Goal: Information Seeking & Learning: Learn about a topic

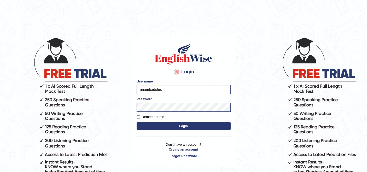
type input "rupali_australia"
click at [179, 129] on button "Login" at bounding box center [184, 126] width 94 height 8
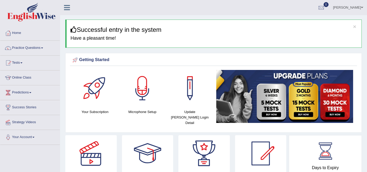
click at [39, 49] on link "Practice Questions" at bounding box center [30, 47] width 60 height 13
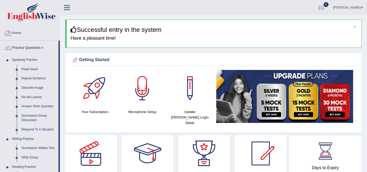
click at [47, 31] on link "Home" at bounding box center [30, 32] width 60 height 13
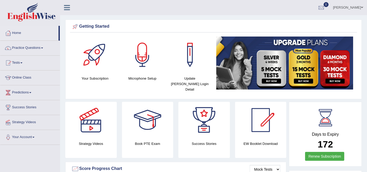
click at [21, 47] on link "Practice Questions" at bounding box center [30, 47] width 60 height 13
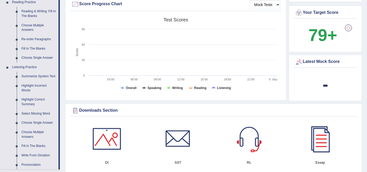
scroll to position [174, 0]
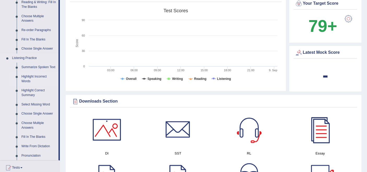
click at [35, 78] on link "Highlight Incorrect Words" at bounding box center [38, 79] width 39 height 14
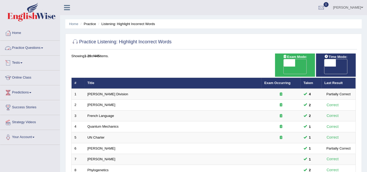
click at [25, 47] on link "Practice Questions" at bounding box center [30, 47] width 60 height 13
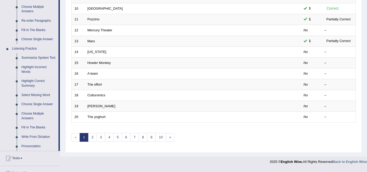
scroll to position [203, 0]
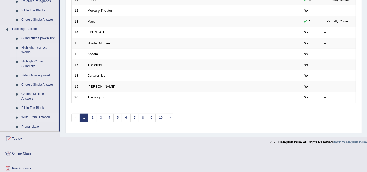
click at [33, 115] on link "Write From Dictation" at bounding box center [38, 117] width 39 height 9
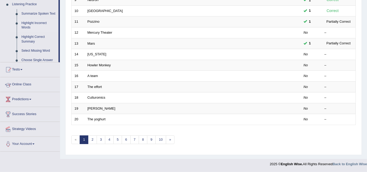
scroll to position [172, 0]
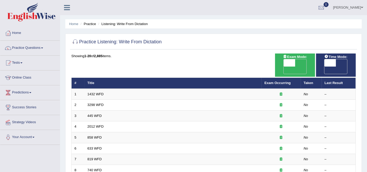
click at [284, 67] on span "OFF" at bounding box center [278, 70] width 12 height 7
checkbox input "true"
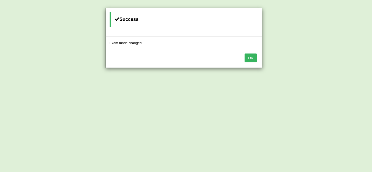
drag, startPoint x: 250, startPoint y: 58, endPoint x: 255, endPoint y: 61, distance: 5.7
click at [250, 58] on button "OK" at bounding box center [251, 58] width 12 height 9
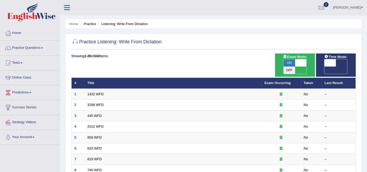
drag, startPoint x: 0, startPoint y: 0, endPoint x: 343, endPoint y: 65, distance: 349.4
click at [325, 67] on span "OFF" at bounding box center [319, 70] width 12 height 7
checkbox input "true"
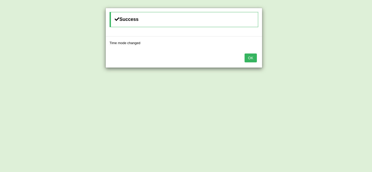
click at [251, 57] on button "OK" at bounding box center [251, 58] width 12 height 9
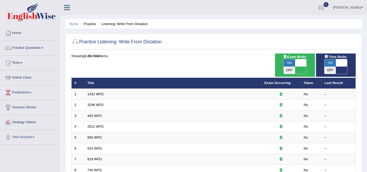
scroll to position [29, 0]
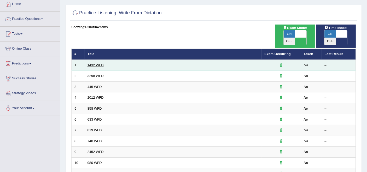
click at [94, 63] on link "1432 WFD" at bounding box center [96, 65] width 16 height 4
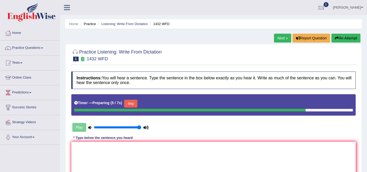
click at [343, 37] on button "Re-Attempt" at bounding box center [346, 38] width 29 height 9
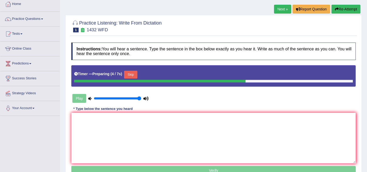
scroll to position [58, 0]
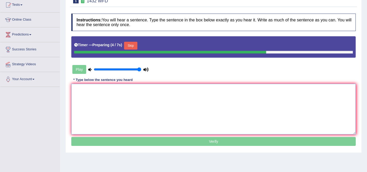
click at [112, 97] on textarea at bounding box center [213, 109] width 285 height 51
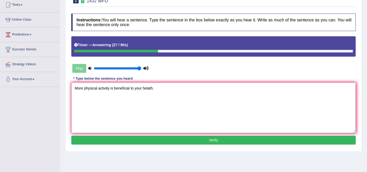
type textarea "More physical activity is beneficial to your helath."
click at [194, 136] on button "Verify" at bounding box center [213, 140] width 285 height 9
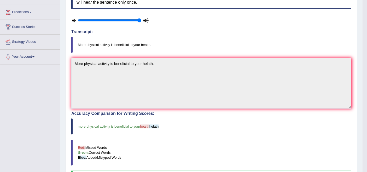
scroll to position [29, 0]
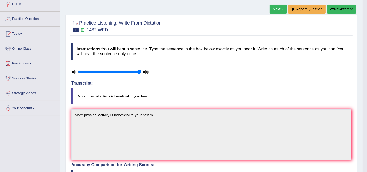
click at [277, 10] on link "Next »" at bounding box center [278, 9] width 17 height 9
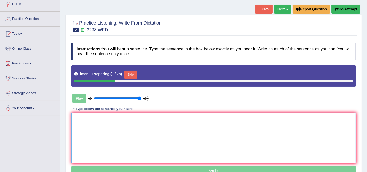
click at [144, 129] on textarea at bounding box center [213, 138] width 285 height 51
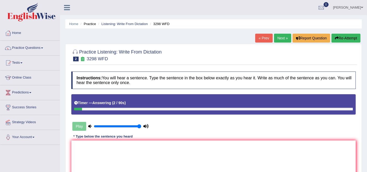
click at [121, 21] on li "Listening: Write From Dictation" at bounding box center [122, 23] width 51 height 5
click at [134, 24] on link "Listening: Write From Dictation" at bounding box center [124, 24] width 47 height 4
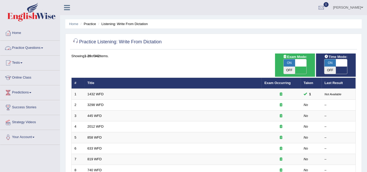
click at [36, 47] on link "Practice Questions" at bounding box center [30, 47] width 60 height 13
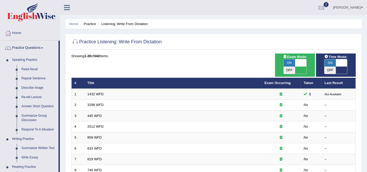
click at [355, 10] on link "Rupali Selly" at bounding box center [349, 7] width 38 height 14
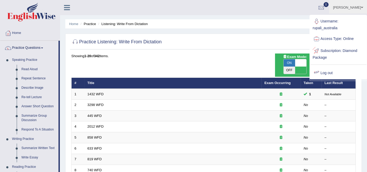
click at [328, 71] on link "Log out" at bounding box center [338, 73] width 56 height 12
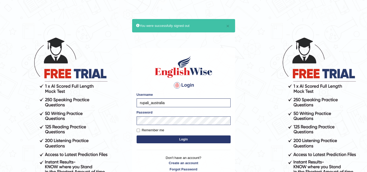
click at [117, 103] on body "× You were successfully signed out Login Please fix the following errors: Usern…" at bounding box center [183, 104] width 367 height 172
type input "Gabriel_05"
drag, startPoint x: 164, startPoint y: 105, endPoint x: 161, endPoint y: 110, distance: 6.1
click at [161, 110] on form "Please fix the following errors: Username Gabriel_05 Password Remember me Login" at bounding box center [184, 118] width 94 height 53
click at [125, 122] on body "× You were successfully signed out Login Please fix the following errors: Usern…" at bounding box center [183, 104] width 367 height 172
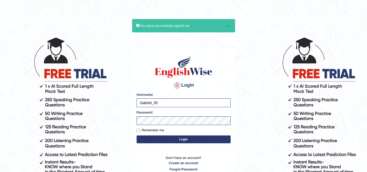
click at [185, 141] on button "Login" at bounding box center [184, 140] width 94 height 8
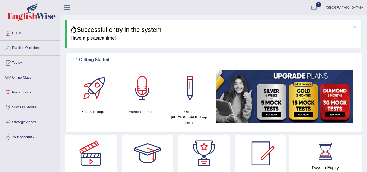
click at [31, 49] on link "Practice Questions" at bounding box center [30, 47] width 60 height 13
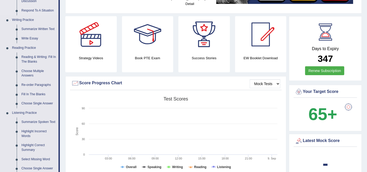
scroll to position [145, 0]
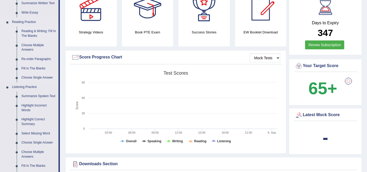
click at [45, 33] on link "Reading & Writing: Fill In The Blanks" at bounding box center [38, 34] width 39 height 14
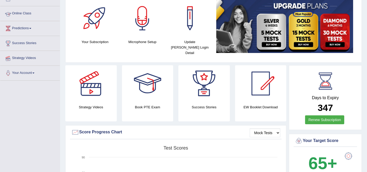
scroll to position [109, 0]
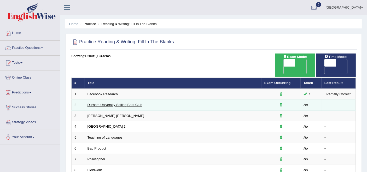
drag, startPoint x: 0, startPoint y: 0, endPoint x: 103, endPoint y: 97, distance: 141.1
click at [103, 103] on link "Durham University Sailing Boat Club" at bounding box center [115, 105] width 55 height 4
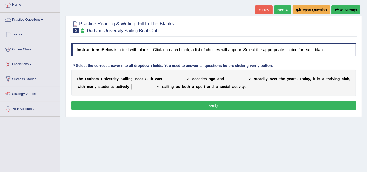
scroll to position [37, 0]
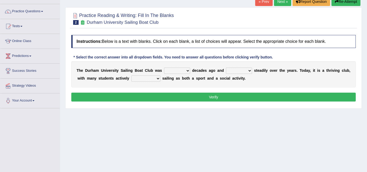
click at [186, 70] on select "found fund founded find" at bounding box center [177, 71] width 26 height 6
select select "founded"
click at [164, 68] on select "found fund founded find" at bounding box center [177, 71] width 26 height 6
click at [186, 71] on select "found fund founded find" at bounding box center [177, 71] width 26 height 6
click at [201, 74] on div "T h e D u r h a m U n i v e r s i t y S a i l i n g B o a t C l u b w a s found…" at bounding box center [213, 74] width 285 height 26
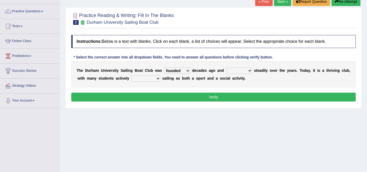
click at [249, 69] on select "grow growing has grown grown" at bounding box center [239, 71] width 26 height 6
click at [237, 71] on select "grow growing has grown grown" at bounding box center [239, 71] width 26 height 6
select select "has grown"
click at [226, 68] on select "grow growing has grown grown" at bounding box center [239, 71] width 26 height 6
click at [250, 70] on select "grow growing has grown grown" at bounding box center [239, 71] width 26 height 6
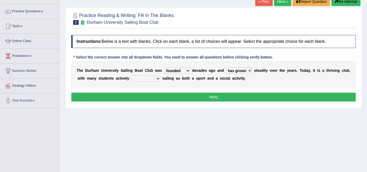
click at [226, 68] on select "grow growing has grown grown" at bounding box center [239, 71] width 26 height 6
click at [245, 69] on select "grow growing has grown grown" at bounding box center [239, 71] width 26 height 6
click at [155, 80] on select "enjoy enjoyed are enjoying enjoying" at bounding box center [146, 79] width 29 height 6
select select "enjoy"
click at [132, 76] on select "enjoy enjoyed are enjoying enjoying" at bounding box center [146, 79] width 29 height 6
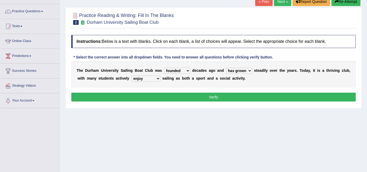
click at [225, 98] on button "Verify" at bounding box center [213, 97] width 285 height 9
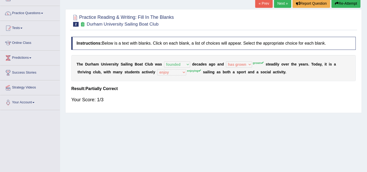
scroll to position [16, 0]
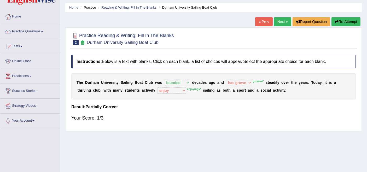
click at [134, 5] on li "Reading & Writing: Fill In The Blanks" at bounding box center [127, 7] width 60 height 5
click at [135, 7] on link "Reading & Writing: Fill In The Blanks" at bounding box center [128, 7] width 55 height 4
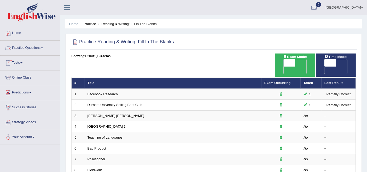
click at [37, 46] on link "Practice Questions" at bounding box center [30, 47] width 60 height 13
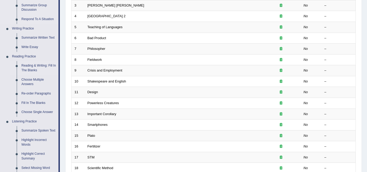
scroll to position [116, 0]
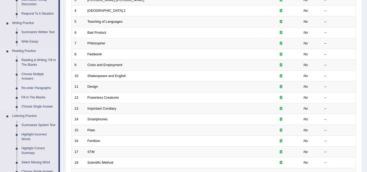
click at [31, 87] on link "Re-order Paragraphs" at bounding box center [38, 88] width 39 height 9
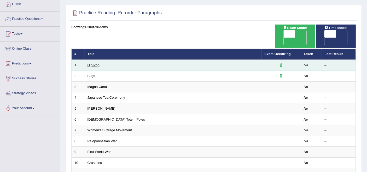
click at [91, 63] on link "Hip Pop" at bounding box center [94, 65] width 12 height 4
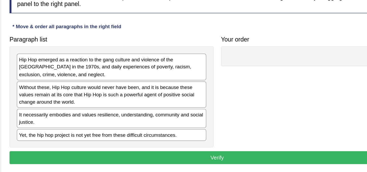
scroll to position [58, 0]
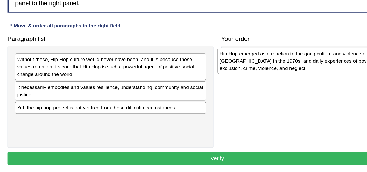
drag, startPoint x: 107, startPoint y: 67, endPoint x: 244, endPoint y: 63, distance: 137.6
click at [244, 63] on div "Hip Hop emerged as a reaction to the gang culture and violence of the South Bro…" at bounding box center [279, 64] width 130 height 18
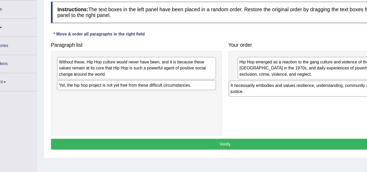
drag, startPoint x: 161, startPoint y: 84, endPoint x: 302, endPoint y: 84, distance: 140.4
click at [302, 84] on div "It necessarily embodies and values resilience, understanding, community and soc…" at bounding box center [282, 84] width 130 height 13
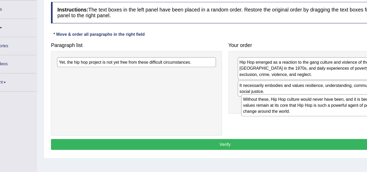
drag, startPoint x: 141, startPoint y: 66, endPoint x: 291, endPoint y: 96, distance: 153.7
click at [291, 96] on div "Without these, Hip Hop culture would never have been, and it is because these v…" at bounding box center [292, 98] width 130 height 18
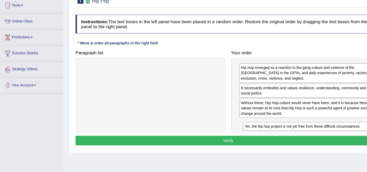
drag, startPoint x: 160, startPoint y: 61, endPoint x: 309, endPoint y: 115, distance: 157.9
click at [309, 115] on div "Yet, the hip hop project is not yet free from these difficult circumstances." at bounding box center [293, 118] width 130 height 8
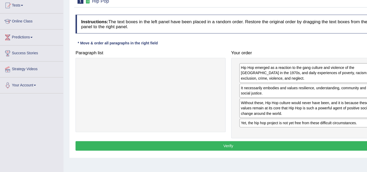
click at [213, 138] on button "Verify" at bounding box center [213, 136] width 285 height 9
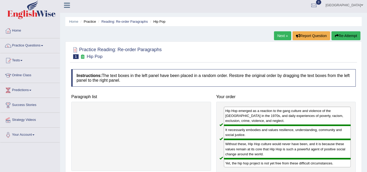
scroll to position [0, 0]
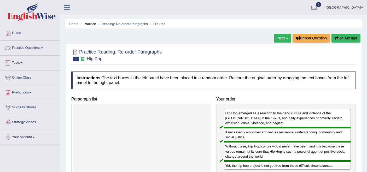
click at [31, 49] on link "Practice Questions" at bounding box center [30, 47] width 60 height 13
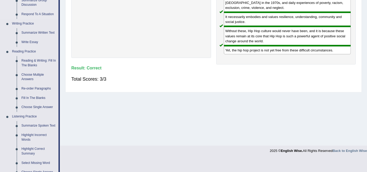
scroll to position [116, 0]
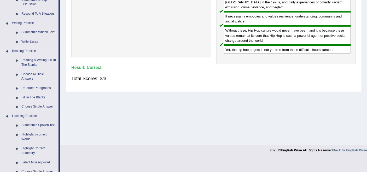
click at [33, 96] on link "Fill In The Blanks" at bounding box center [38, 97] width 39 height 9
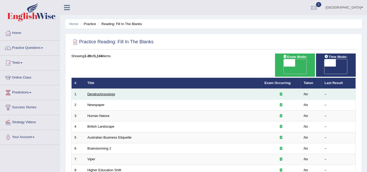
click at [102, 92] on link "Dendrochronology" at bounding box center [102, 94] width 28 height 4
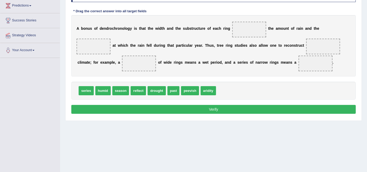
scroll to position [58, 0]
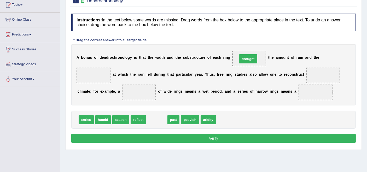
drag, startPoint x: 152, startPoint y: 118, endPoint x: 243, endPoint y: 57, distance: 110.0
drag, startPoint x: 249, startPoint y: 57, endPoint x: 207, endPoint y: 118, distance: 74.5
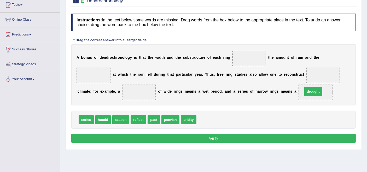
drag, startPoint x: 204, startPoint y: 118, endPoint x: 310, endPoint y: 89, distance: 110.2
drag, startPoint x: 86, startPoint y: 118, endPoint x: 146, endPoint y: 93, distance: 65.3
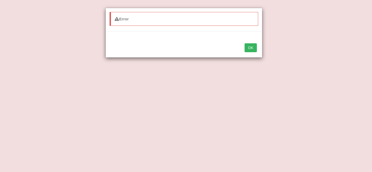
click at [251, 47] on button "OK" at bounding box center [251, 47] width 12 height 9
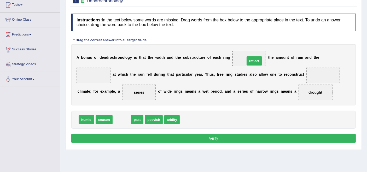
drag, startPoint x: 119, startPoint y: 118, endPoint x: 251, endPoint y: 60, distance: 144.2
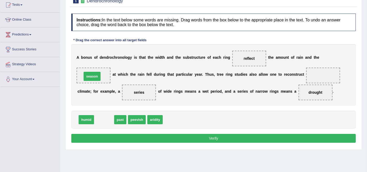
drag, startPoint x: 105, startPoint y: 117, endPoint x: 92, endPoint y: 74, distance: 44.9
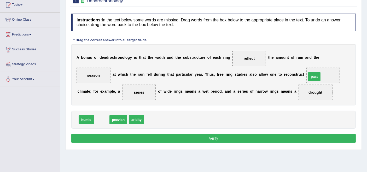
drag, startPoint x: 104, startPoint y: 121, endPoint x: 317, endPoint y: 78, distance: 218.0
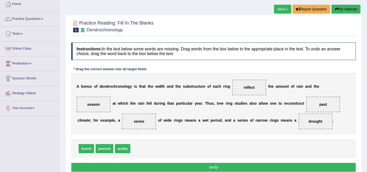
click at [198, 164] on button "Verify" at bounding box center [213, 167] width 285 height 9
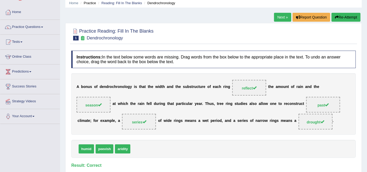
scroll to position [19, 0]
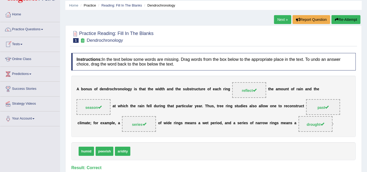
click at [28, 30] on link "Practice Questions" at bounding box center [30, 28] width 60 height 13
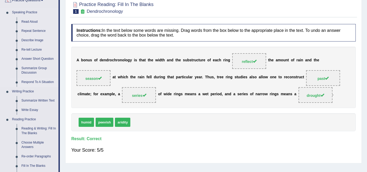
scroll to position [106, 0]
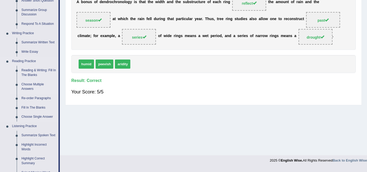
click at [30, 86] on link "Choose Multiple Answers" at bounding box center [38, 87] width 39 height 14
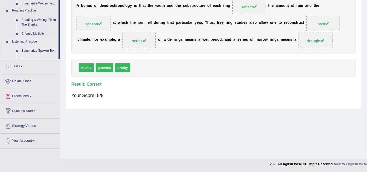
scroll to position [78, 0]
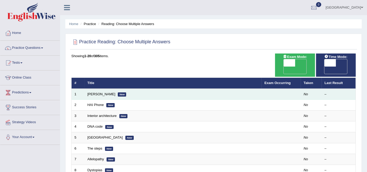
click at [95, 89] on td "[PERSON_NAME] New" at bounding box center [173, 94] width 177 height 11
click at [96, 89] on td "[PERSON_NAME] New" at bounding box center [173, 94] width 177 height 11
click at [96, 92] on link "[PERSON_NAME]" at bounding box center [102, 94] width 28 height 4
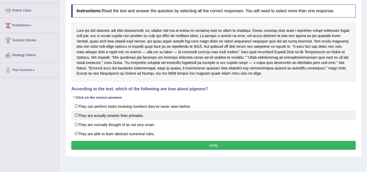
scroll to position [58, 0]
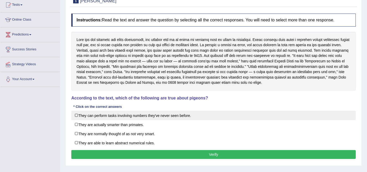
click at [78, 116] on label "They can perform tasks involving numbers they've never seen before." at bounding box center [213, 115] width 285 height 9
checkbox input "true"
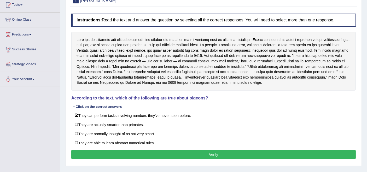
scroll to position [75, 0]
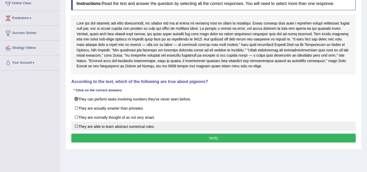
click at [77, 126] on label "They are able to learn abstract numerical rules." at bounding box center [213, 126] width 285 height 9
checkbox input "true"
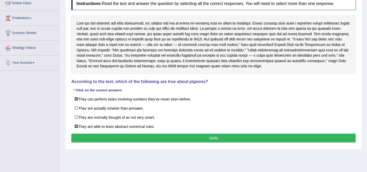
click at [179, 136] on button "Verify" at bounding box center [213, 138] width 285 height 9
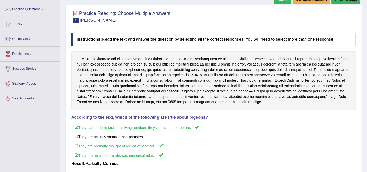
scroll to position [0, 0]
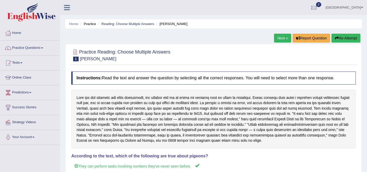
click at [281, 40] on link "Next »" at bounding box center [282, 38] width 17 height 9
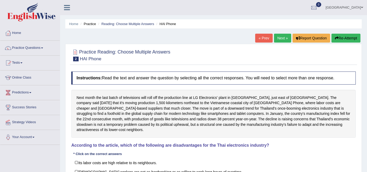
click at [35, 44] on link "Practice Questions" at bounding box center [30, 47] width 60 height 13
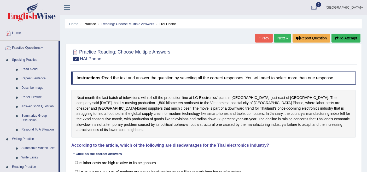
click at [202, 69] on div "Instructions: Read the text and answer the question by selecting all the correc…" at bounding box center [213, 140] width 287 height 142
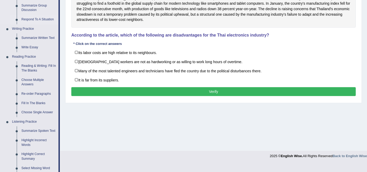
scroll to position [116, 0]
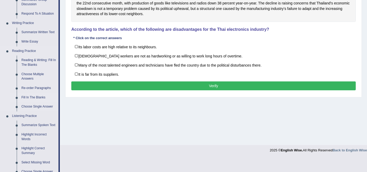
click at [30, 98] on link "Fill In The Blanks" at bounding box center [38, 97] width 39 height 9
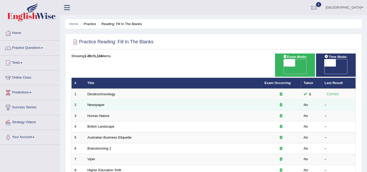
click at [86, 100] on td "Newspaper" at bounding box center [173, 105] width 177 height 11
click at [88, 103] on link "Newspaper" at bounding box center [96, 105] width 17 height 4
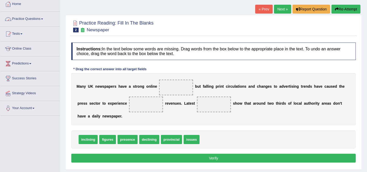
click at [22, 17] on link "Practice Questions" at bounding box center [30, 18] width 60 height 13
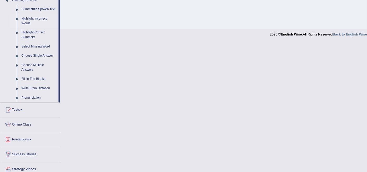
scroll to position [203, 0]
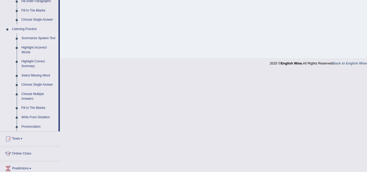
click at [31, 36] on link "Summarize Spoken Text" at bounding box center [38, 38] width 39 height 9
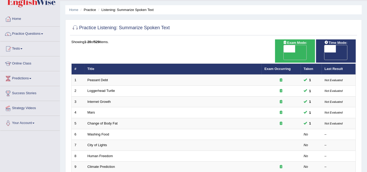
scroll to position [26, 0]
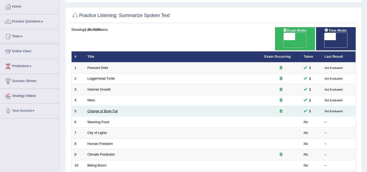
click at [106, 109] on link "Change of Body Fat" at bounding box center [103, 111] width 30 height 4
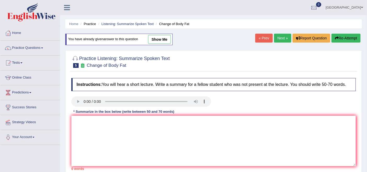
click at [159, 41] on link "show me" at bounding box center [159, 39] width 23 height 9
type textarea "The speaker provided a comprehensive overview of diets, highlighting several id…"
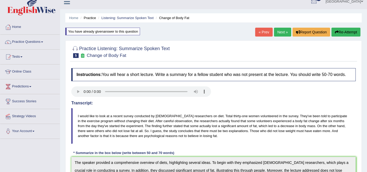
scroll to position [5, 0]
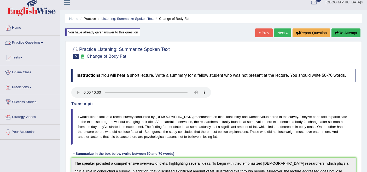
click at [116, 20] on link "Listening: Summarize Spoken Text" at bounding box center [127, 19] width 52 height 4
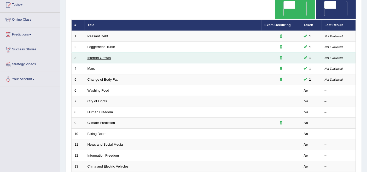
click at [96, 56] on link "Internet Growth" at bounding box center [100, 58] width 24 height 4
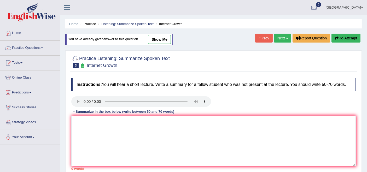
drag, startPoint x: 161, startPoint y: 41, endPoint x: 163, endPoint y: 47, distance: 7.4
click at [161, 41] on link "show me" at bounding box center [159, 39] width 23 height 9
type textarea "The speaker provided a comprehensive overview of rapid extension of internet, h…"
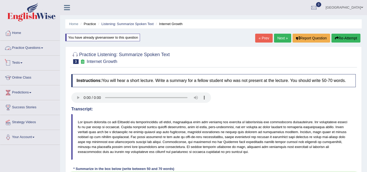
drag, startPoint x: 22, startPoint y: 46, endPoint x: 30, endPoint y: 56, distance: 13.0
click at [23, 46] on link "Practice Questions" at bounding box center [30, 47] width 60 height 13
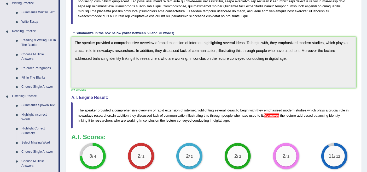
scroll to position [174, 0]
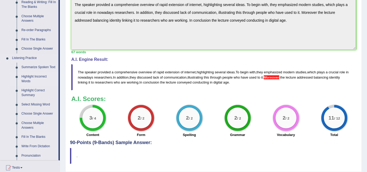
click at [33, 76] on link "Highlight Incorrect Words" at bounding box center [38, 79] width 39 height 14
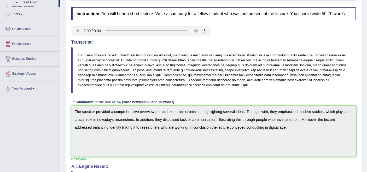
scroll to position [84, 0]
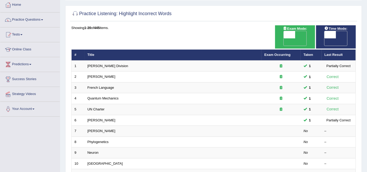
scroll to position [58, 0]
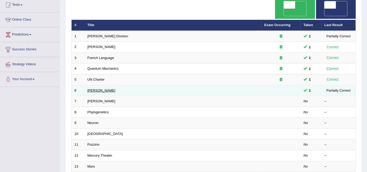
click at [93, 89] on link "[PERSON_NAME]" at bounding box center [102, 91] width 28 height 4
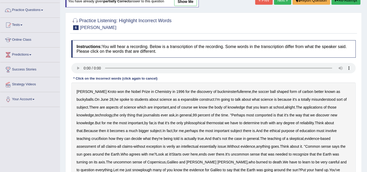
scroll to position [29, 0]
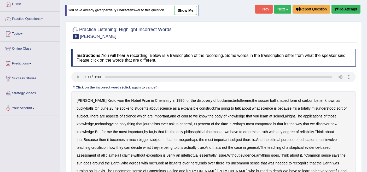
click at [186, 12] on link "show me" at bounding box center [185, 10] width 23 height 9
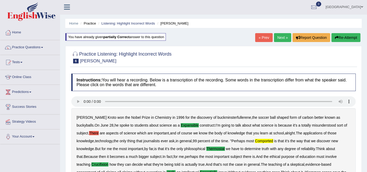
scroll to position [0, 0]
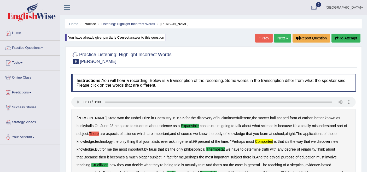
click at [262, 39] on link "« Prev" at bounding box center [263, 38] width 17 height 9
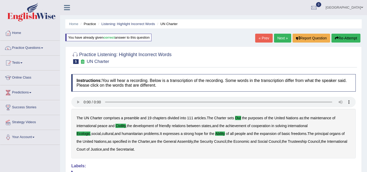
click at [281, 38] on link "Next »" at bounding box center [282, 38] width 17 height 9
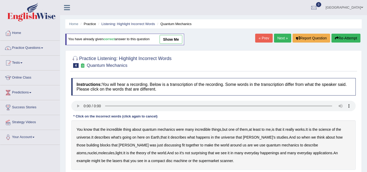
click at [168, 39] on link "show me" at bounding box center [171, 39] width 23 height 9
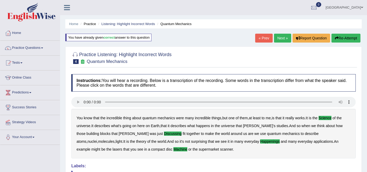
click at [261, 38] on link "« Prev" at bounding box center [263, 38] width 17 height 9
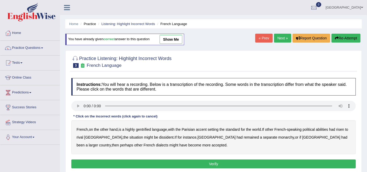
click at [167, 37] on link "show me" at bounding box center [171, 39] width 23 height 9
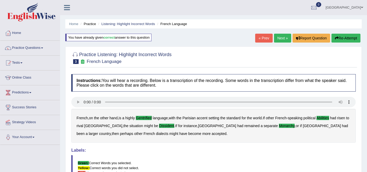
click at [265, 37] on link "« Prev" at bounding box center [263, 38] width 17 height 9
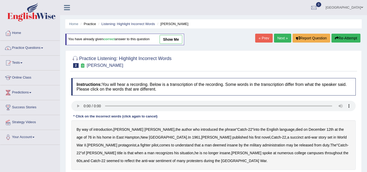
drag, startPoint x: 0, startPoint y: 0, endPoint x: 180, endPoint y: 40, distance: 184.5
click at [178, 39] on link "show me" at bounding box center [171, 39] width 23 height 9
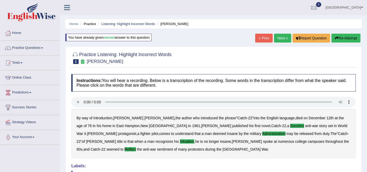
click at [260, 36] on link "« Prev" at bounding box center [263, 38] width 17 height 9
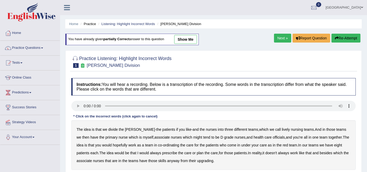
drag, startPoint x: 0, startPoint y: 0, endPoint x: 188, endPoint y: 40, distance: 191.8
click at [186, 38] on link "show me" at bounding box center [185, 39] width 23 height 9
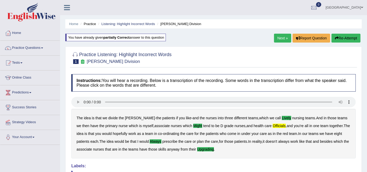
click at [90, 25] on li "Practice" at bounding box center [87, 23] width 17 height 5
click at [91, 23] on li "Practice" at bounding box center [87, 23] width 17 height 5
click at [27, 47] on link "Practice Questions" at bounding box center [30, 47] width 60 height 13
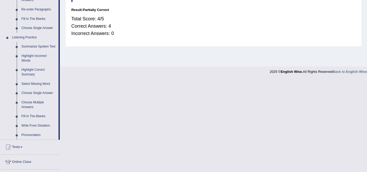
scroll to position [203, 0]
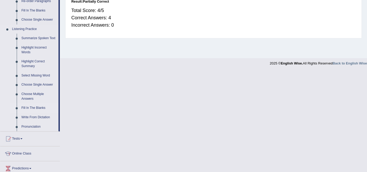
click at [27, 108] on link "Fill In The Blanks" at bounding box center [38, 108] width 39 height 9
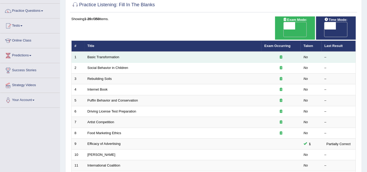
scroll to position [29, 0]
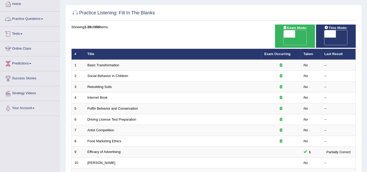
click at [29, 20] on link "Practice Questions" at bounding box center [30, 18] width 60 height 13
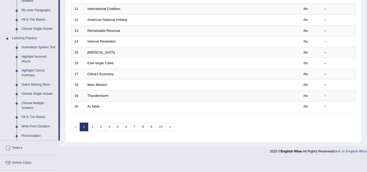
scroll to position [203, 0]
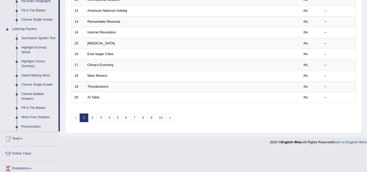
click at [39, 117] on link "Write From Dictation" at bounding box center [38, 117] width 39 height 9
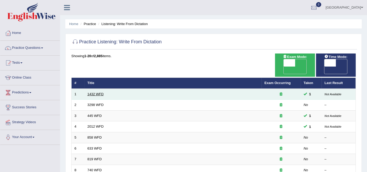
click at [89, 92] on link "1432 WFD" at bounding box center [96, 94] width 16 height 4
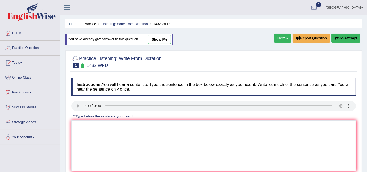
click at [161, 39] on link "show me" at bounding box center [159, 39] width 23 height 9
type textarea "More physical activity beneficial to your health."
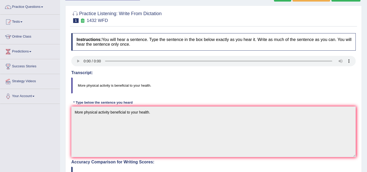
scroll to position [29, 0]
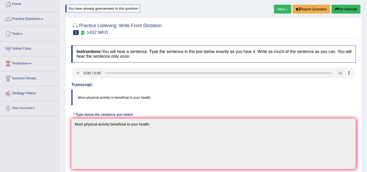
click at [274, 8] on link "Next »" at bounding box center [282, 9] width 17 height 9
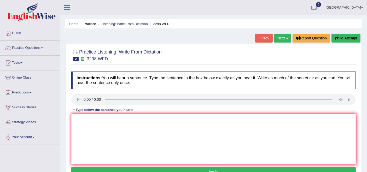
click at [283, 38] on link "Next »" at bounding box center [282, 38] width 17 height 9
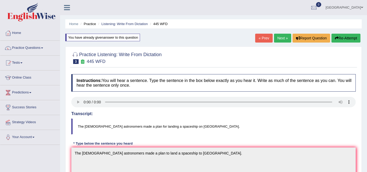
click at [285, 38] on link "Next »" at bounding box center [282, 38] width 17 height 9
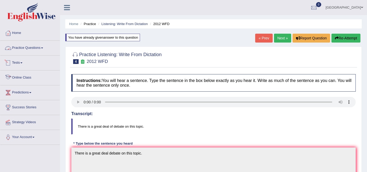
click at [16, 46] on link "Practice Questions" at bounding box center [30, 47] width 60 height 13
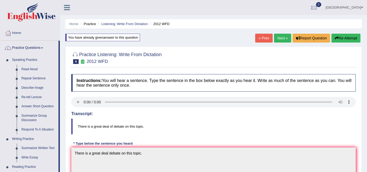
click at [361, 7] on span at bounding box center [362, 7] width 2 height 3
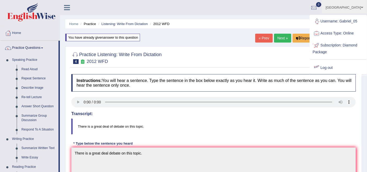
click at [330, 69] on link "Log out" at bounding box center [338, 68] width 56 height 12
